Goal: Find specific page/section: Find specific page/section

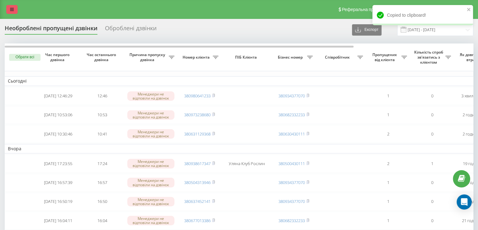
click at [8, 6] on link at bounding box center [11, 9] width 11 height 9
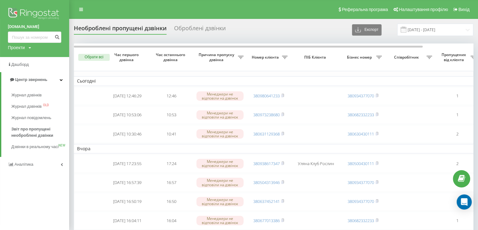
click at [24, 24] on link "[DOMAIN_NAME]" at bounding box center [34, 27] width 53 height 6
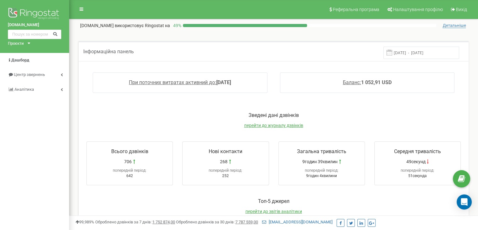
click at [87, 9] on div at bounding box center [79, 7] width 20 height 15
click at [83, 8] on icon at bounding box center [82, 9] width 4 height 4
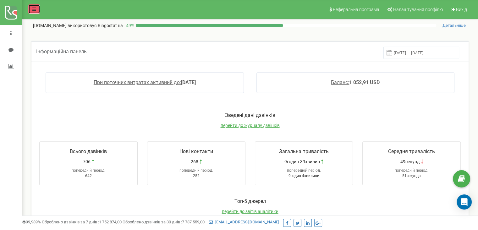
click at [34, 9] on icon at bounding box center [34, 9] width 4 height 4
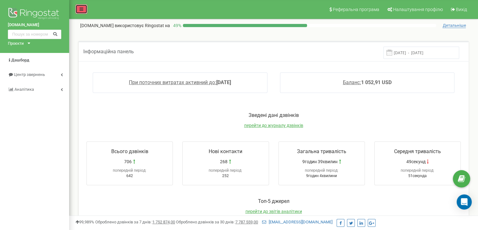
click at [78, 9] on link at bounding box center [81, 8] width 12 height 9
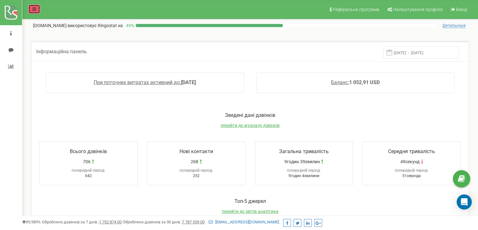
click at [34, 9] on icon at bounding box center [34, 9] width 4 height 4
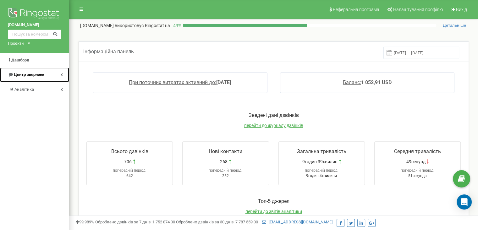
click at [34, 74] on span "Центр звернень" at bounding box center [29, 74] width 31 height 5
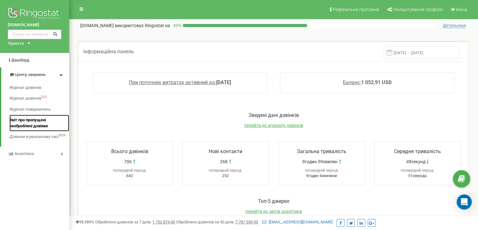
click at [31, 124] on span "Звіт про пропущені необроблені дзвінки" at bounding box center [37, 123] width 57 height 12
